Goal: Transaction & Acquisition: Book appointment/travel/reservation

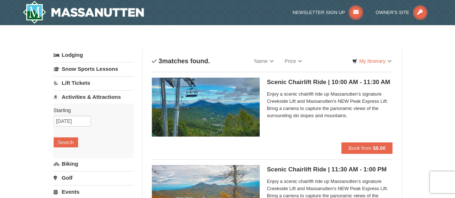
click at [338, 83] on h5 "Scenic Chairlift Ride | 10:00 AM - 11:30 AM Massanutten Scenic Chairlift Rides" at bounding box center [330, 82] width 126 height 7
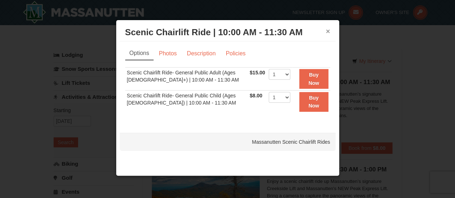
click at [329, 29] on button "×" at bounding box center [328, 31] width 4 height 7
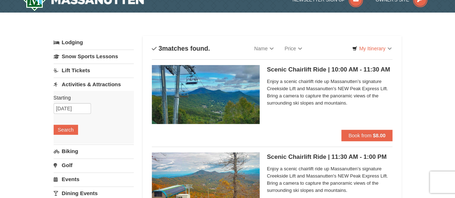
scroll to position [13, 0]
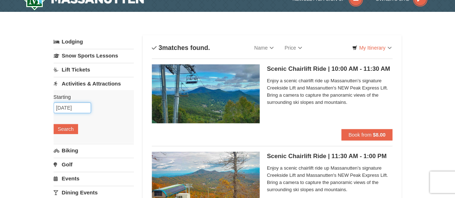
click at [76, 110] on input "10/08/2025" at bounding box center [72, 107] width 37 height 11
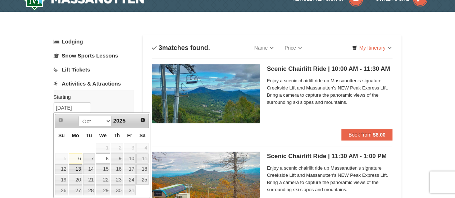
click at [79, 169] on link "13" at bounding box center [76, 169] width 14 height 10
type input "[DATE]"
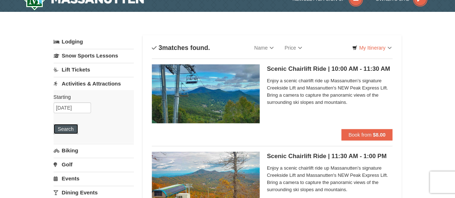
click at [67, 127] on button "Search" at bounding box center [66, 129] width 24 height 10
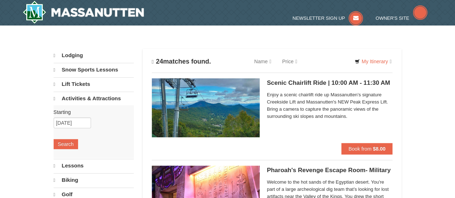
select select "10"
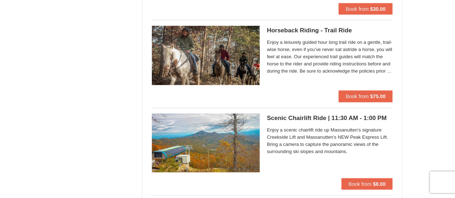
scroll to position [764, 0]
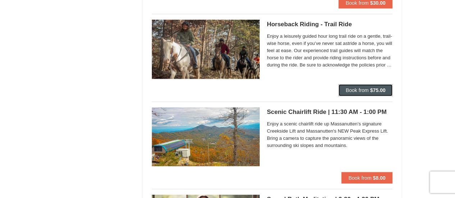
click at [366, 91] on span "Book from" at bounding box center [357, 90] width 23 height 6
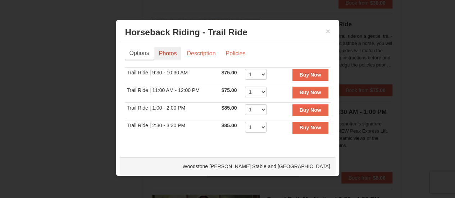
click at [178, 55] on link "Photos" at bounding box center [167, 54] width 27 height 14
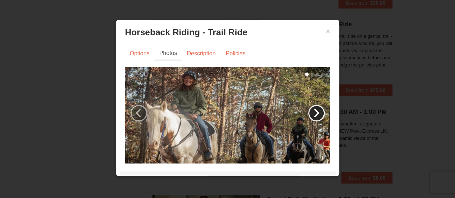
click at [308, 108] on link "›" at bounding box center [316, 113] width 17 height 17
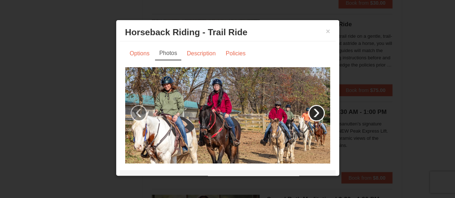
click at [308, 108] on link "›" at bounding box center [316, 113] width 17 height 17
click at [199, 53] on link "Description" at bounding box center [201, 54] width 38 height 14
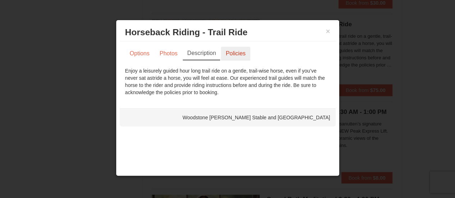
click at [234, 58] on link "Policies" at bounding box center [235, 54] width 29 height 14
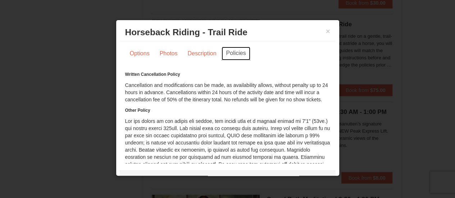
scroll to position [60, 0]
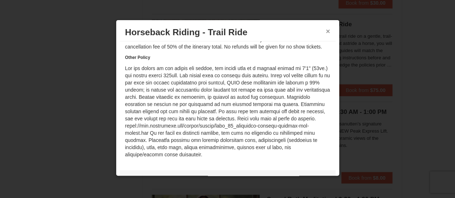
click at [326, 28] on button "×" at bounding box center [328, 31] width 4 height 7
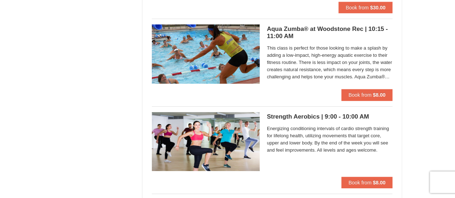
scroll to position [1199, 0]
